Goal: Task Accomplishment & Management: Complete application form

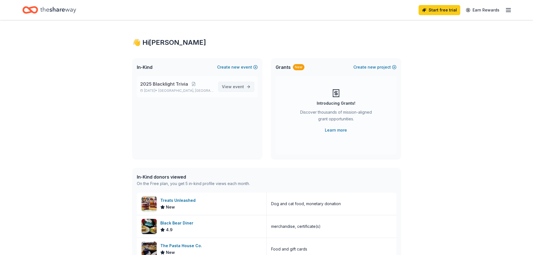
click at [244, 87] on link "View event" at bounding box center [236, 87] width 36 height 10
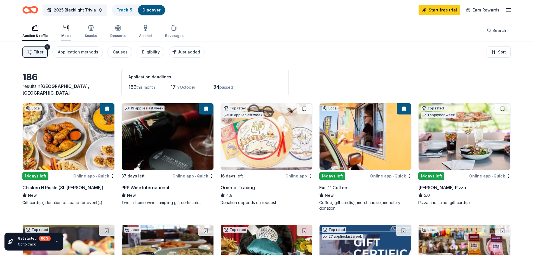
click at [66, 27] on icon "button" at bounding box center [66, 28] width 7 height 7
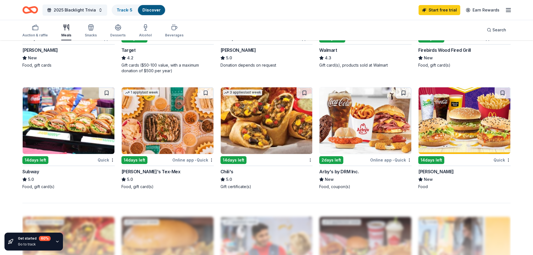
scroll to position [392, 0]
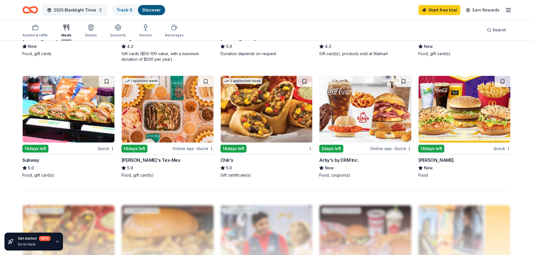
click at [35, 160] on div "Subway" at bounding box center [30, 160] width 17 height 7
click at [437, 154] on div "14 days left Quick McDonald's New Food" at bounding box center [465, 127] width 92 height 102
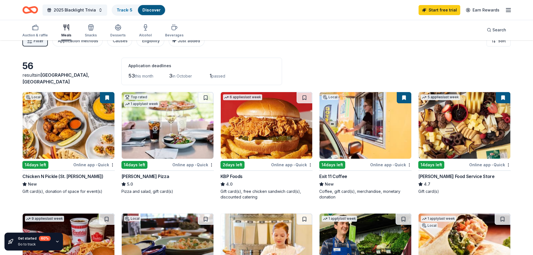
scroll to position [0, 0]
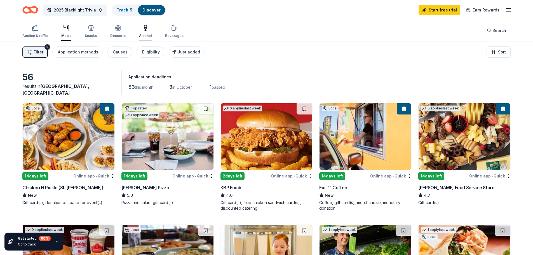
click at [144, 27] on icon "button" at bounding box center [145, 27] width 3 height 0
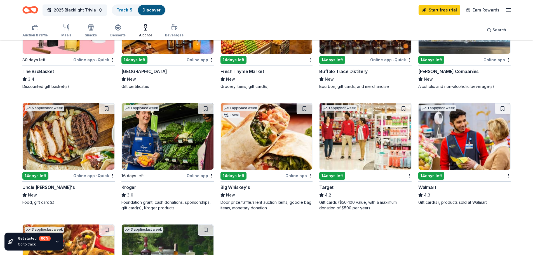
scroll to position [168, 0]
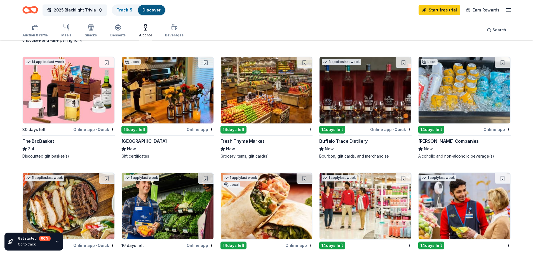
click at [348, 98] on img at bounding box center [366, 90] width 92 height 67
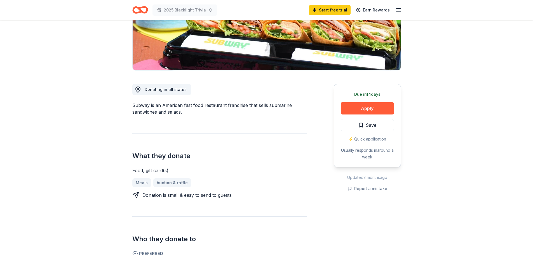
scroll to position [56, 0]
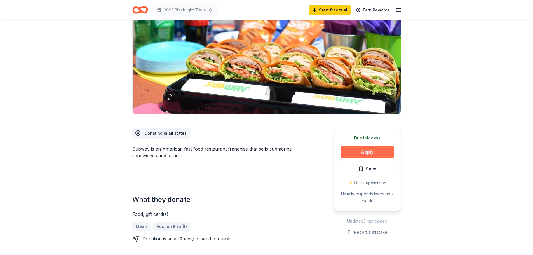
click at [387, 154] on button "Apply" at bounding box center [367, 152] width 53 height 12
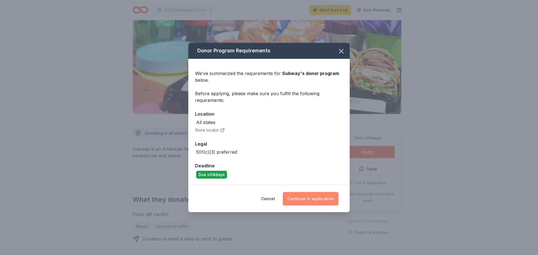
click at [311, 198] on button "Continue to application" at bounding box center [311, 198] width 56 height 13
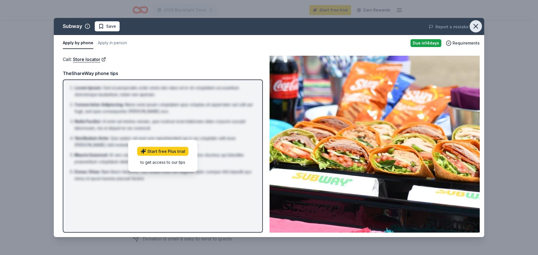
click at [476, 25] on icon "button" at bounding box center [476, 26] width 4 height 4
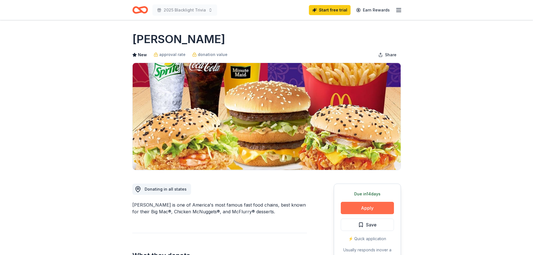
click at [384, 206] on button "Apply" at bounding box center [367, 208] width 53 height 12
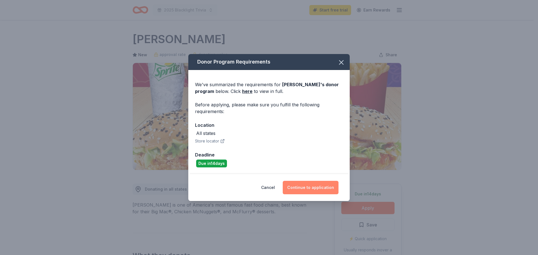
click at [316, 188] on button "Continue to application" at bounding box center [311, 187] width 56 height 13
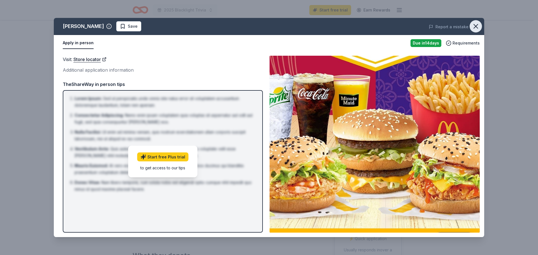
click at [479, 28] on icon "button" at bounding box center [476, 26] width 8 height 8
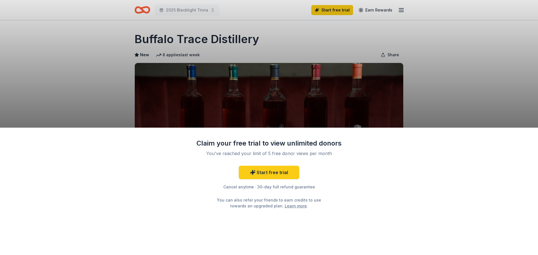
click at [501, 71] on div "Claim your free trial to view unlimited donors You've reached your limit of 5 f…" at bounding box center [269, 127] width 538 height 255
